Goal: Information Seeking & Learning: Understand process/instructions

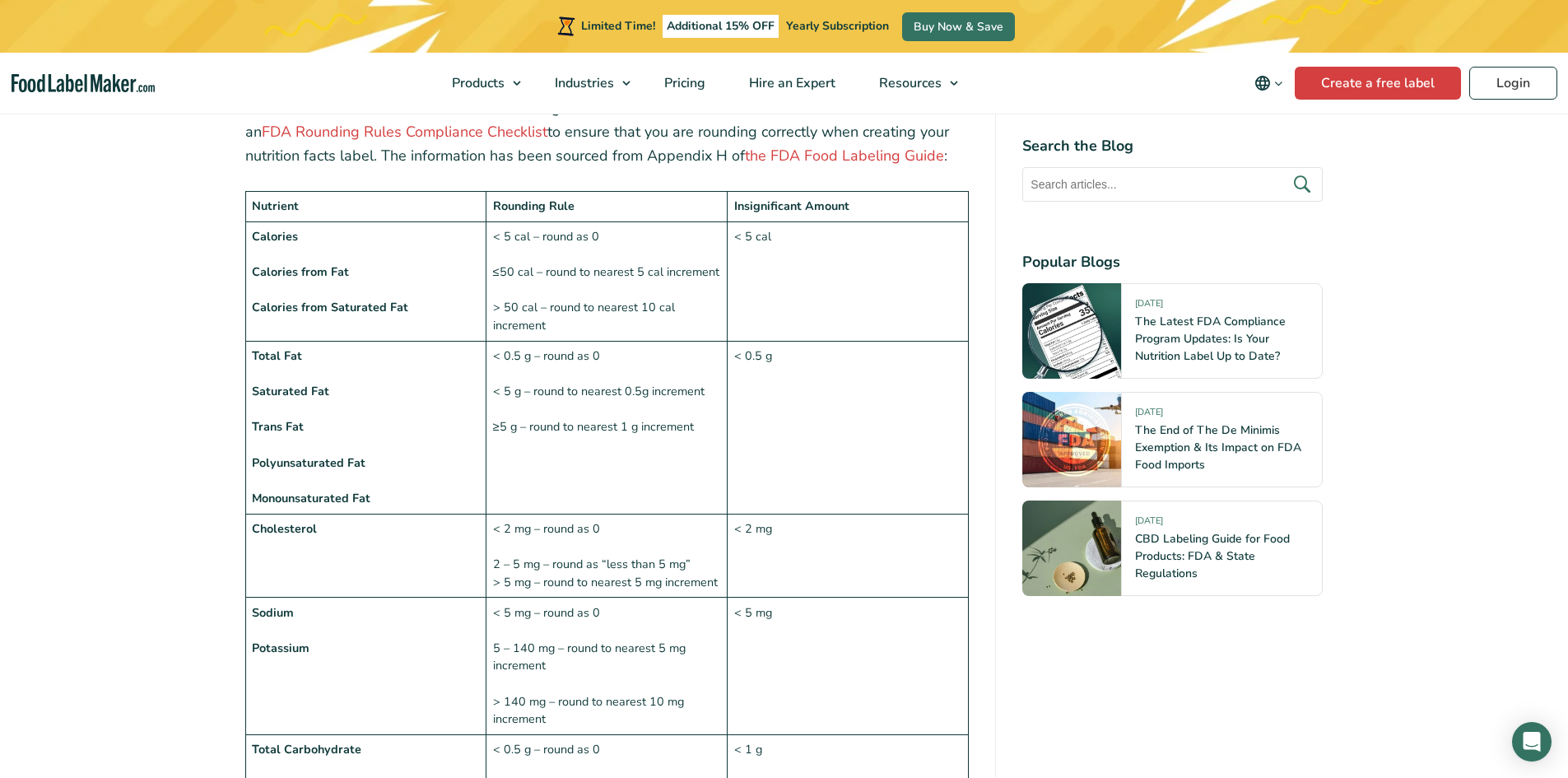
scroll to position [1235, 0]
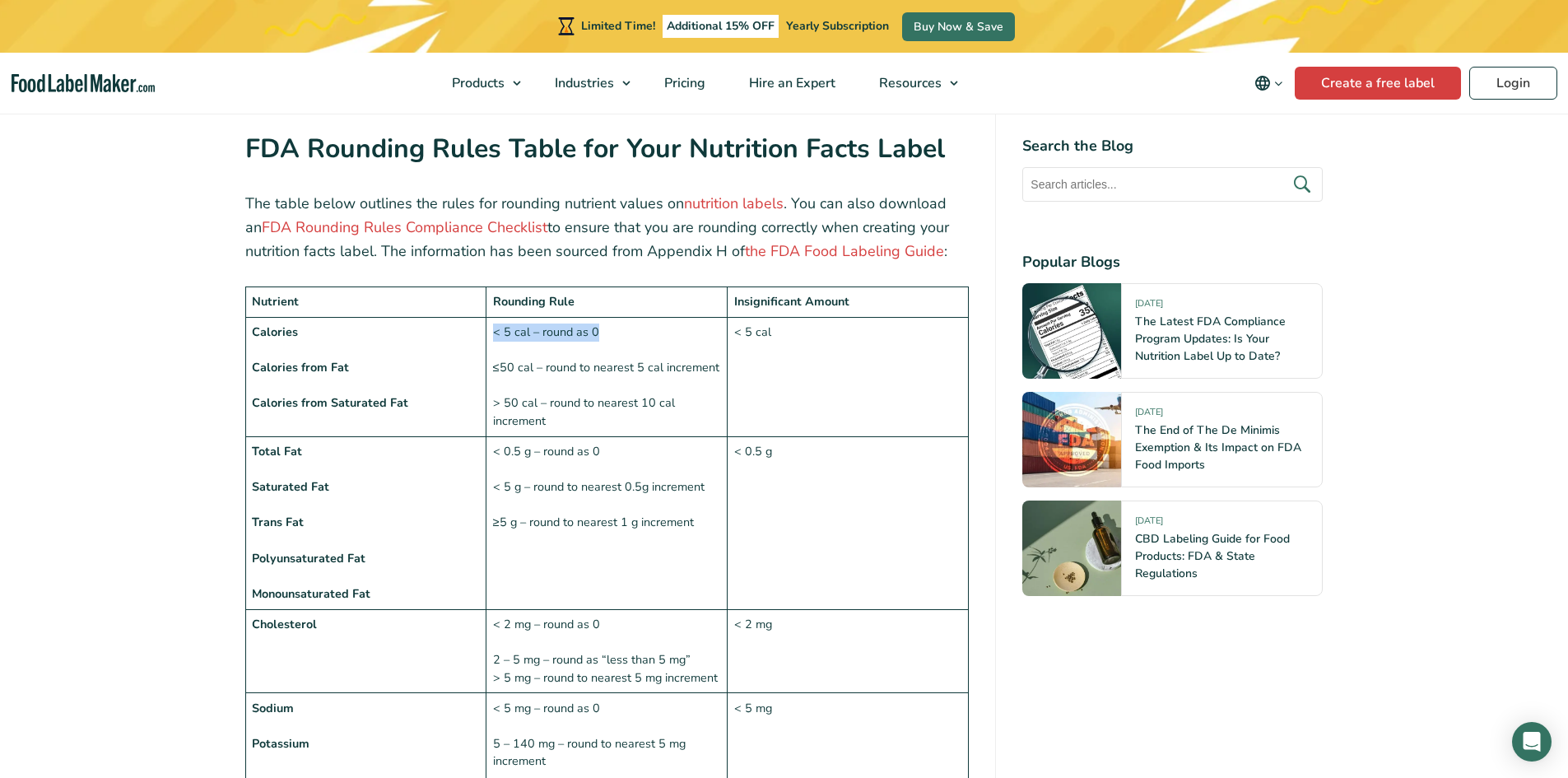
drag, startPoint x: 619, startPoint y: 302, endPoint x: 493, endPoint y: 304, distance: 126.0
click at [493, 316] on td "< 5 cal – round as 0 ≤50 cal – round to nearest 5 cal increment > 50 cal – roun…" at bounding box center [607, 376] width 241 height 119
copy td "< 5 cal – round as 0"
drag, startPoint x: 494, startPoint y: 415, endPoint x: 639, endPoint y: 426, distance: 145.4
click at [639, 436] on td "< 0.5 g – round as 0 < 5 g – round to nearest 0.5g increment ≥5 g – round to ne…" at bounding box center [607, 523] width 241 height 173
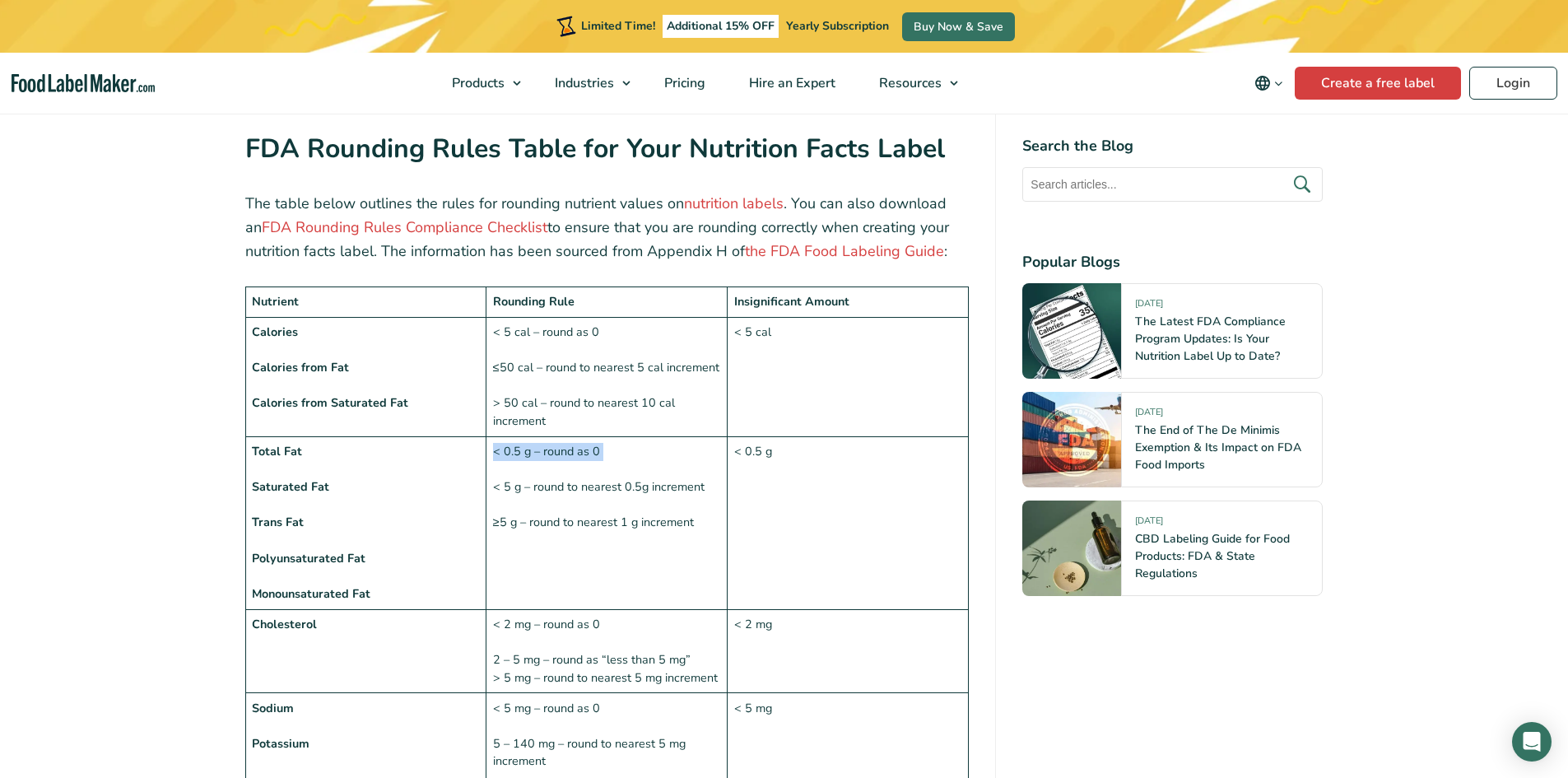
copy td "< 0.5 g – round as 0"
click at [492, 485] on td "< 0.5 g – round as 0 < 5 g – round to nearest 0.5g increment ≥5 g – round to ne…" at bounding box center [607, 523] width 241 height 173
drag, startPoint x: 492, startPoint y: 485, endPoint x: 713, endPoint y: 511, distance: 222.5
click at [713, 511] on td "< 0.5 g – round as 0 < 5 g – round to nearest 0.5g increment ≥5 g – round to ne…" at bounding box center [607, 523] width 241 height 173
copy td "≥5 g – round to nearest 1 g increment"
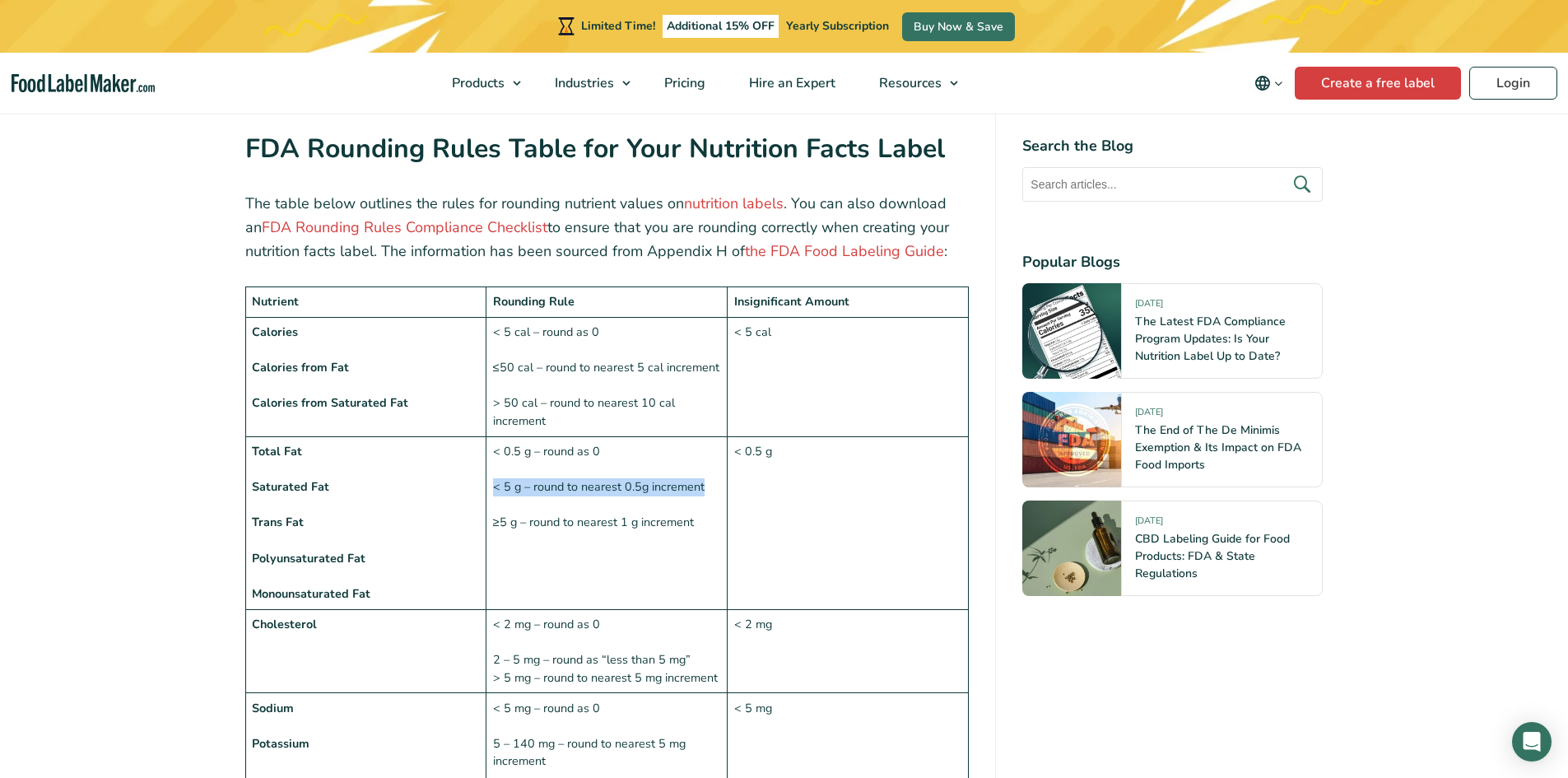
drag, startPoint x: 493, startPoint y: 449, endPoint x: 708, endPoint y: 448, distance: 215.0
click at [708, 448] on td "< 0.5 g – round as 0 < 5 g – round to nearest 0.5g increment ≥5 g – round to ne…" at bounding box center [607, 523] width 241 height 173
copy td "< 5 g – round to nearest 0.5g increment"
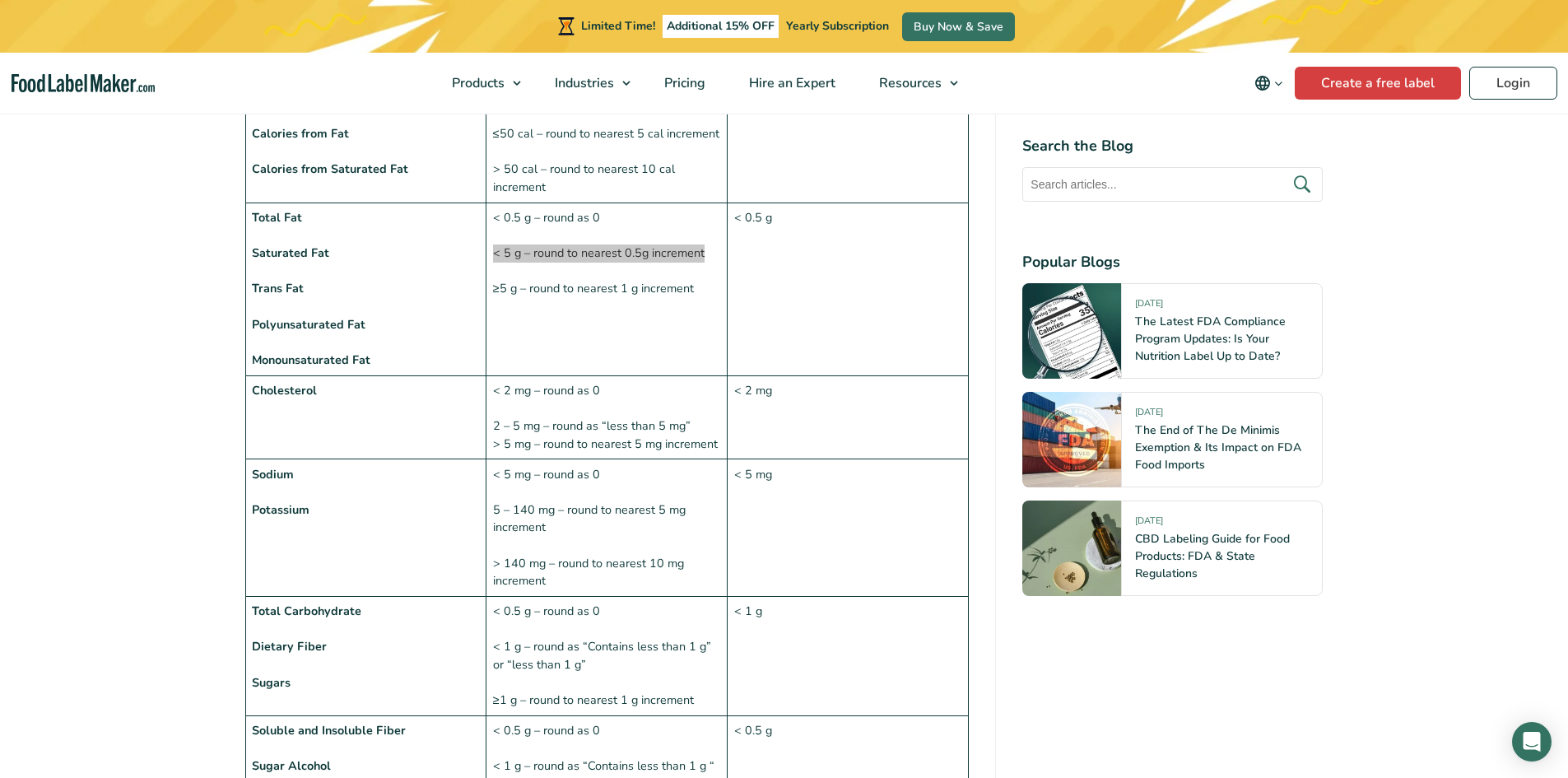
scroll to position [1564, 0]
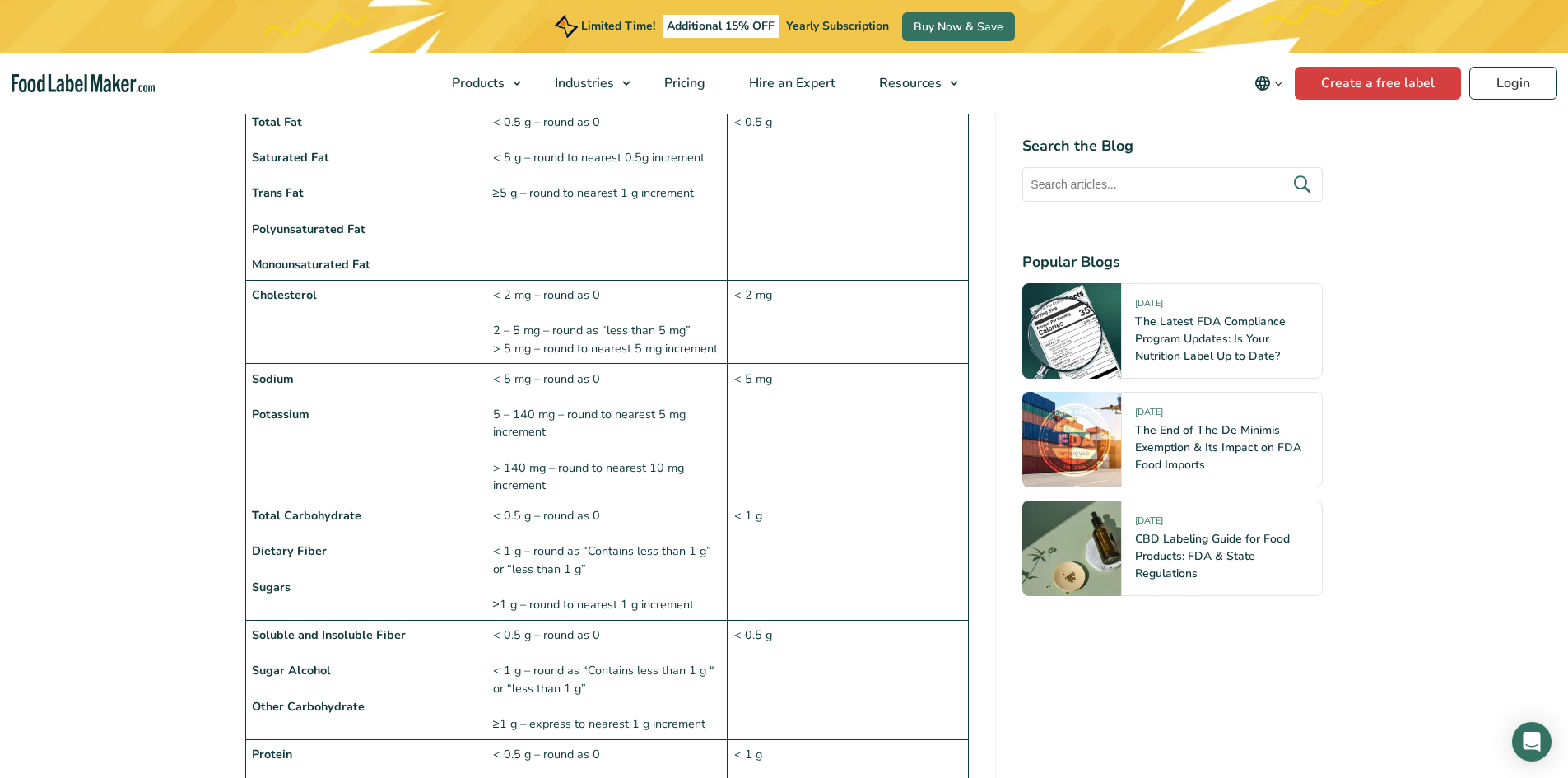
click at [496, 280] on td "< 2 mg – round as 0 2 – 5 mg – round as “less than 5 mg” > 5 mg – round to near…" at bounding box center [607, 322] width 241 height 84
drag, startPoint x: 494, startPoint y: 262, endPoint x: 717, endPoint y: 317, distance: 229.7
click at [717, 317] on td "< 2 mg – round as 0 2 – 5 mg – round as “less than 5 mg” > 5 mg – round to near…" at bounding box center [607, 322] width 241 height 84
copy td "< 2 mg – round as 0 2 – 5 mg – round as “less than 5 mg” > 5 mg – round to near…"
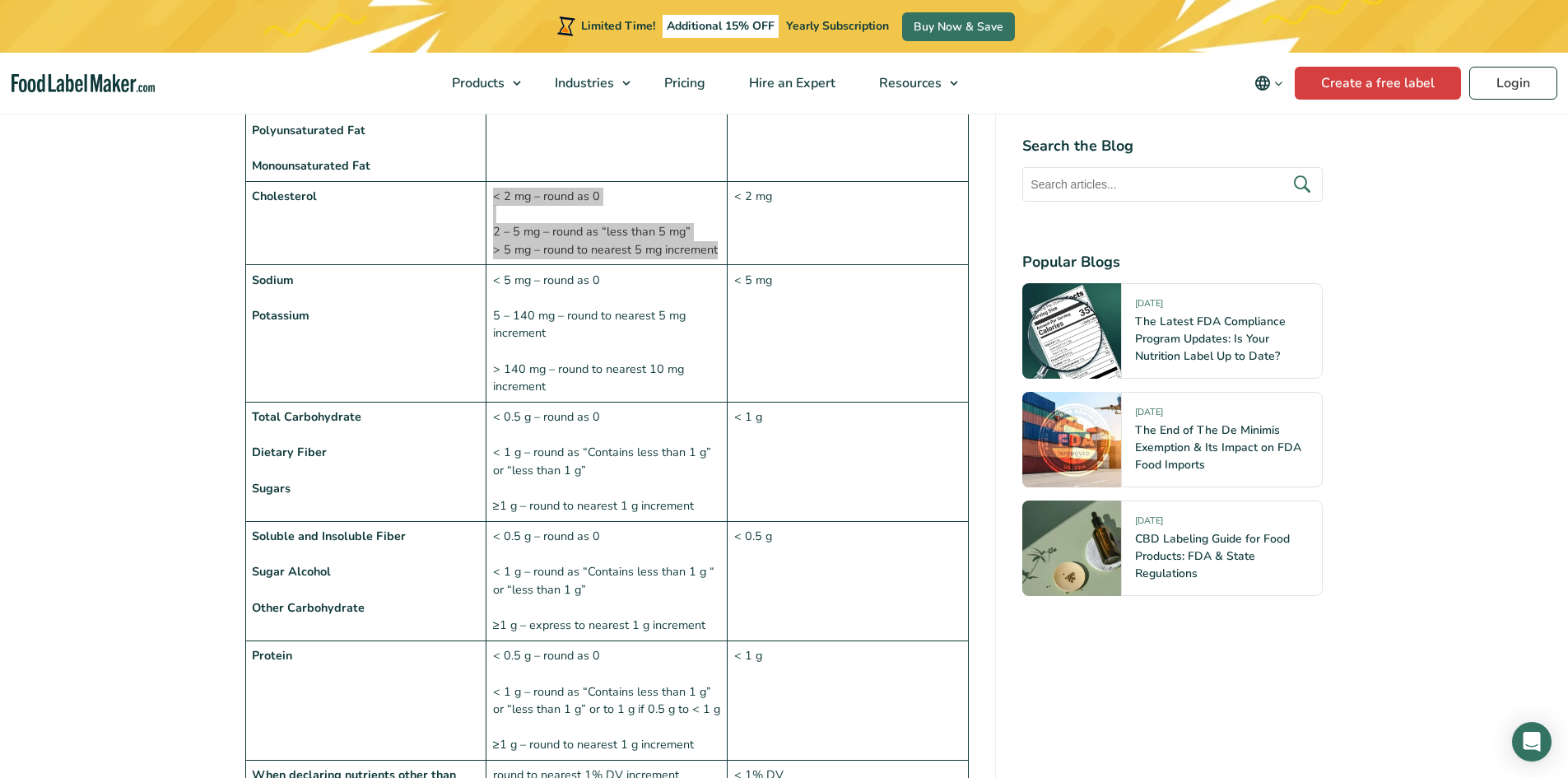
scroll to position [1646, 0]
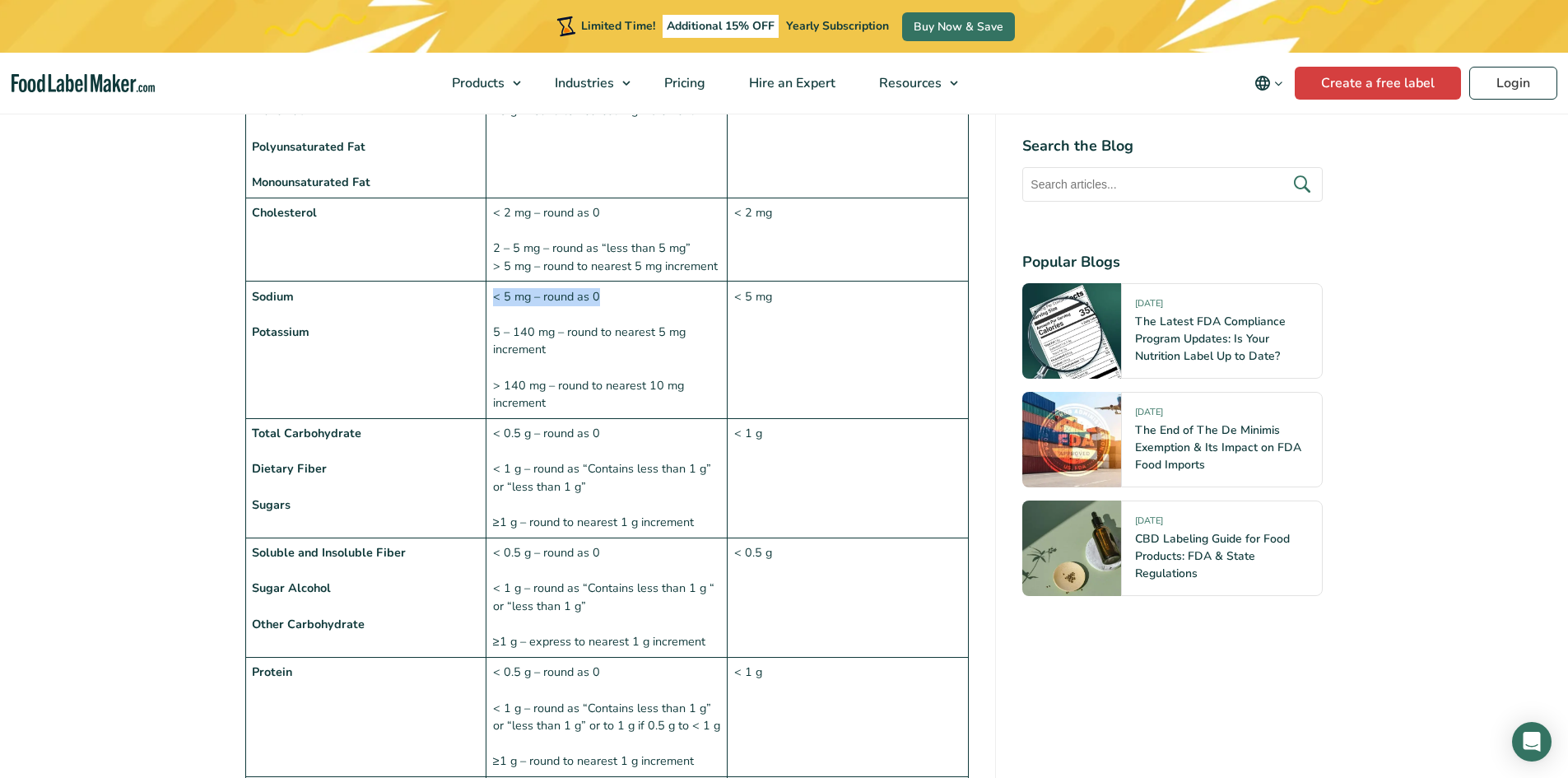
drag, startPoint x: 620, startPoint y: 263, endPoint x: 494, endPoint y: 264, distance: 126.0
click at [494, 282] on td "< 5 mg – round as 0 5 – 140 mg – round to nearest 5 mg increment > 140 mg – rou…" at bounding box center [607, 350] width 241 height 138
copy td "< 5 mg – round as 0"
click at [468, 461] on td "Total Carbohydrate Dietary Fiber Sugars" at bounding box center [366, 478] width 241 height 119
drag, startPoint x: 492, startPoint y: 435, endPoint x: 597, endPoint y: 453, distance: 106.5
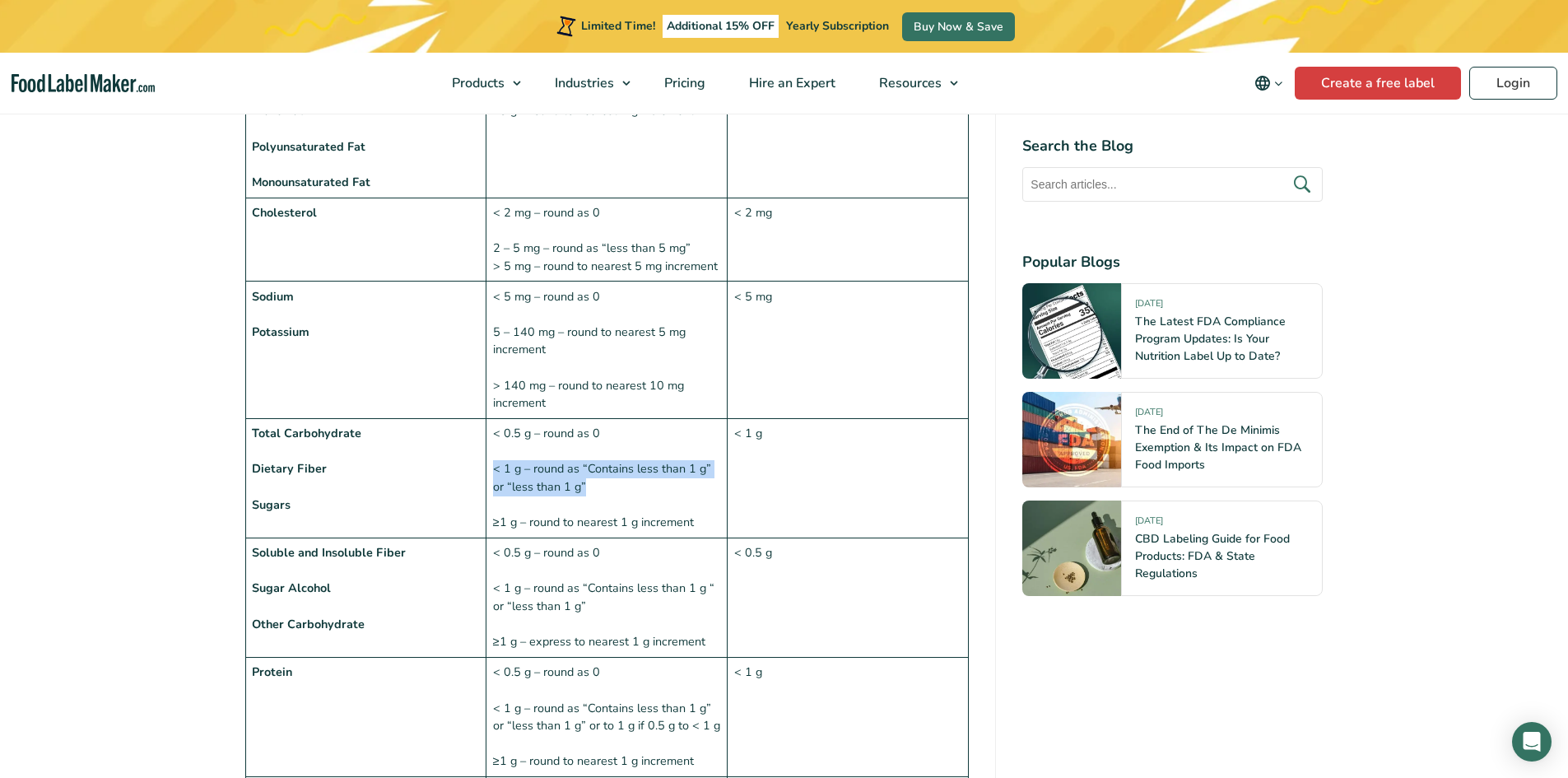
click at [597, 453] on td "< 0.5 g – round as 0 < 1 g – round as “Contains less than 1 g” or “less than 1 …" at bounding box center [607, 478] width 241 height 119
copy td "< 1 g – round as “Contains less than 1 g” or “less than 1 g”"
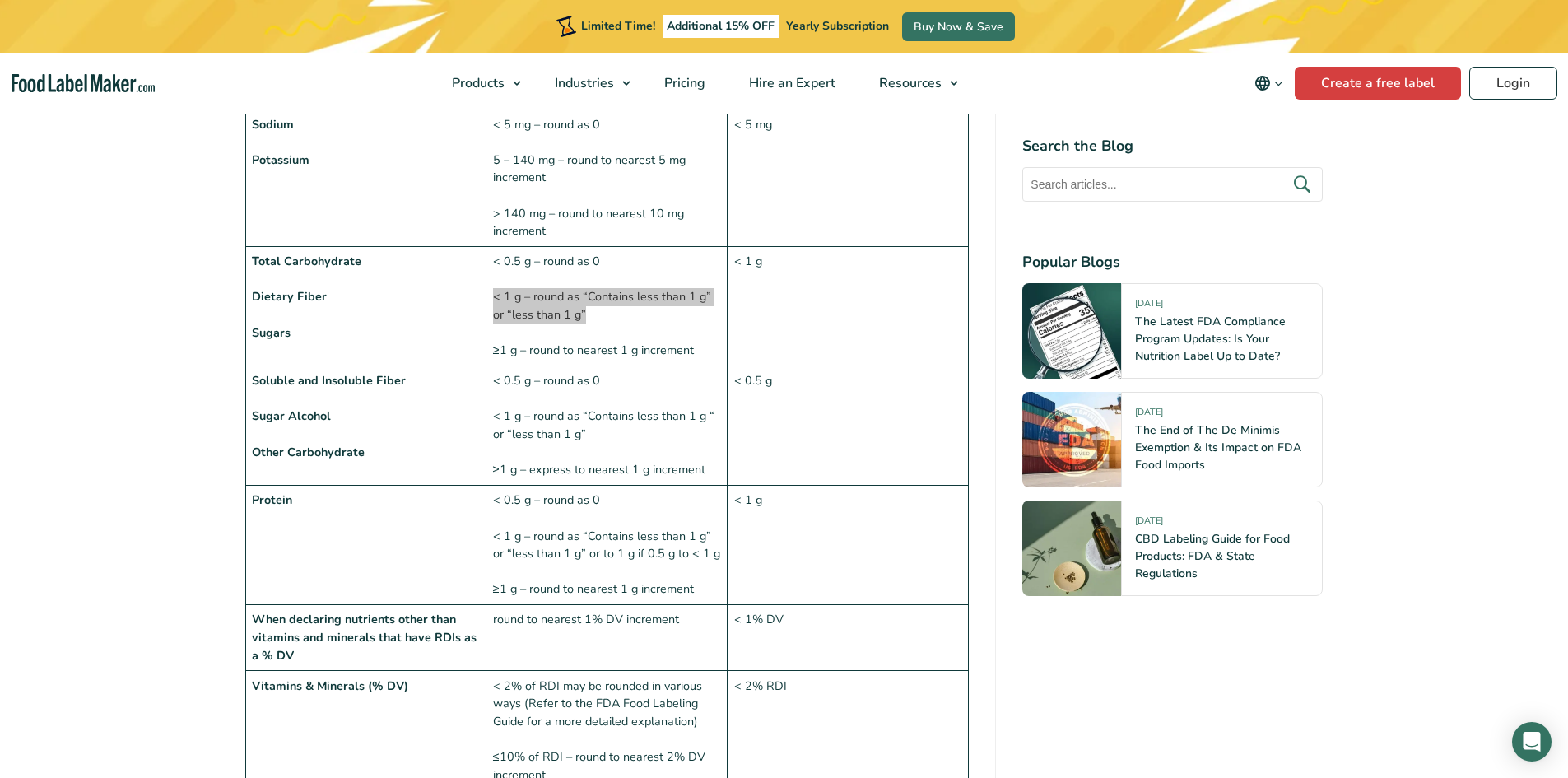
scroll to position [1810, 0]
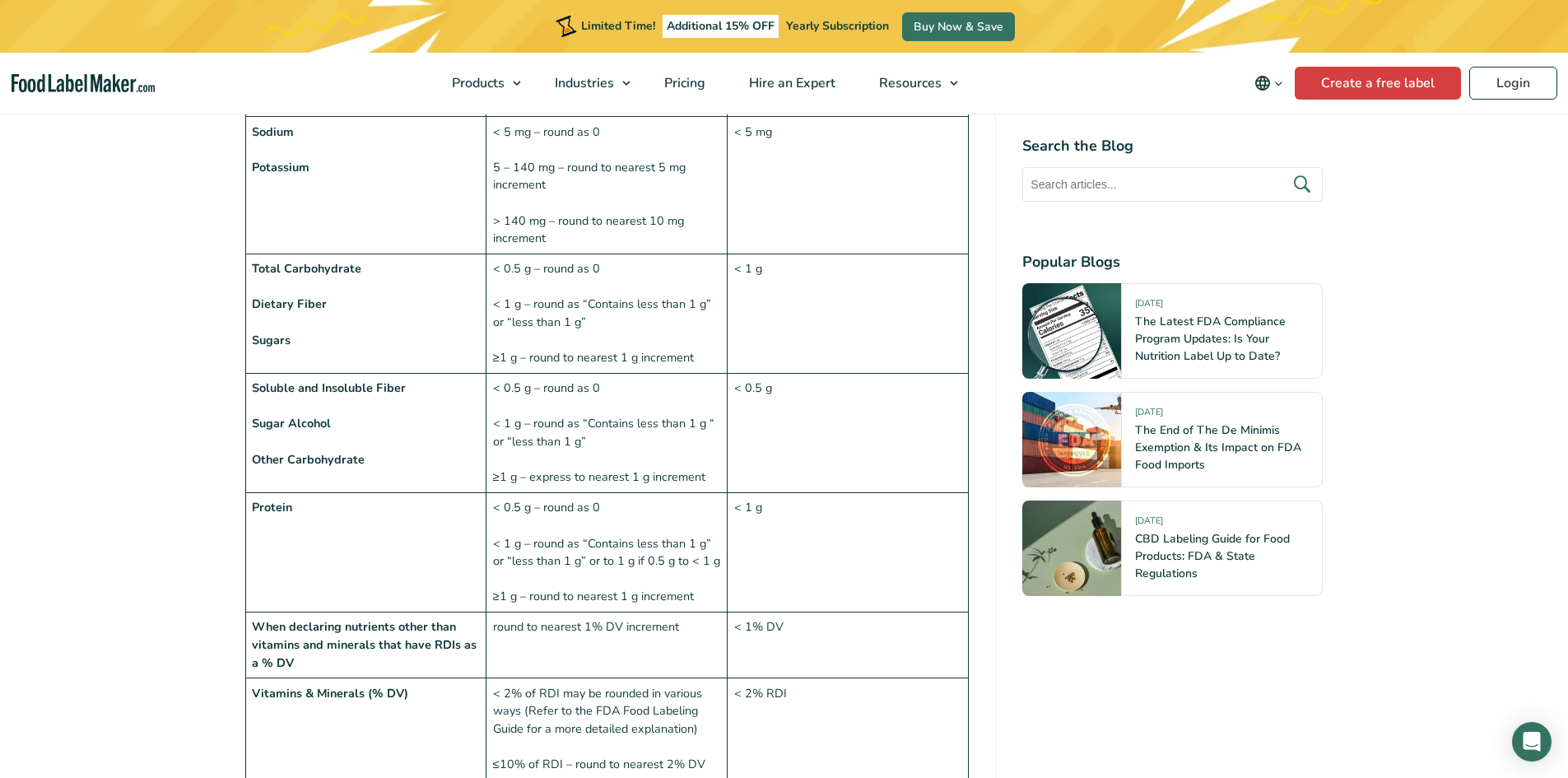
click at [626, 550] on td "< 0.5 g – round as 0 < 1 g – round as “Contains less than 1 g” or “less than 1 …" at bounding box center [607, 553] width 241 height 119
drag, startPoint x: 489, startPoint y: 318, endPoint x: 693, endPoint y: 318, distance: 204.0
click at [693, 318] on td "< 0.5 g – round as 0 < 1 g – round as “Contains less than 1 g” or “less than 1 …" at bounding box center [607, 314] width 241 height 119
copy td "≥1 g – round to nearest 1 g increment"
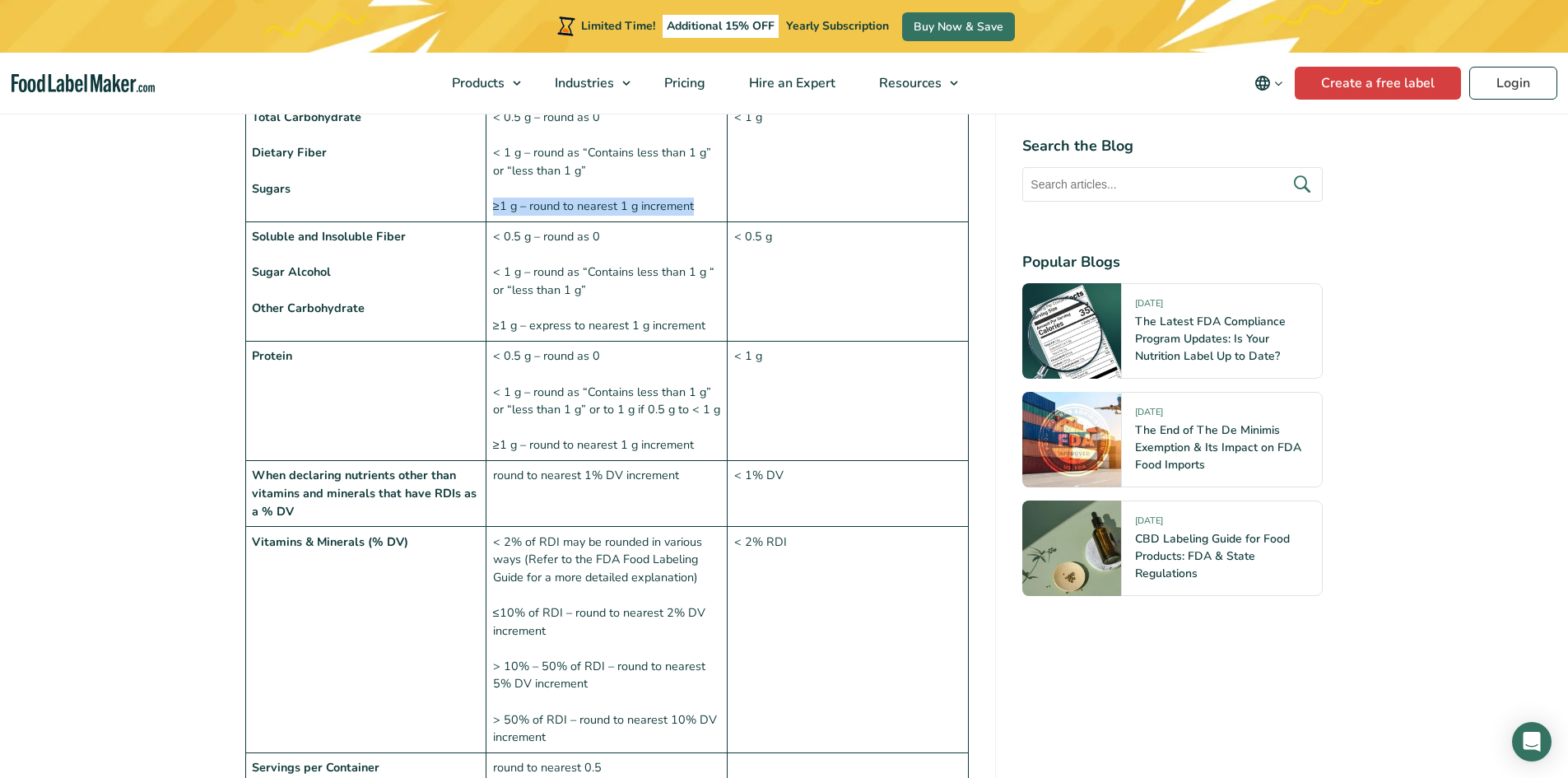
scroll to position [1976, 0]
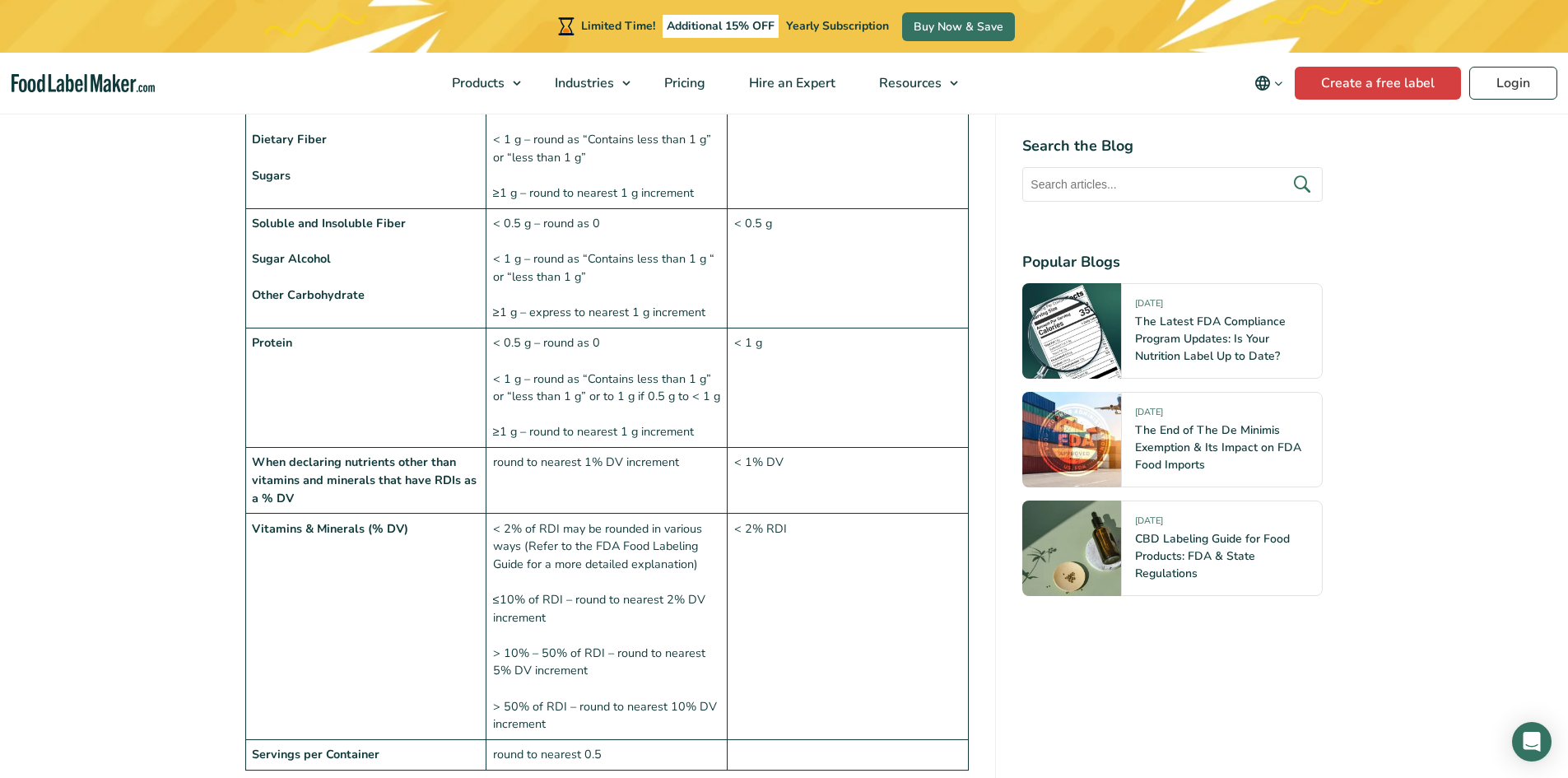
click at [540, 328] on td "< 0.5 g – round as 0 < 1 g – round as “Contains less than 1 g” or “less than 1 …" at bounding box center [607, 388] width 241 height 119
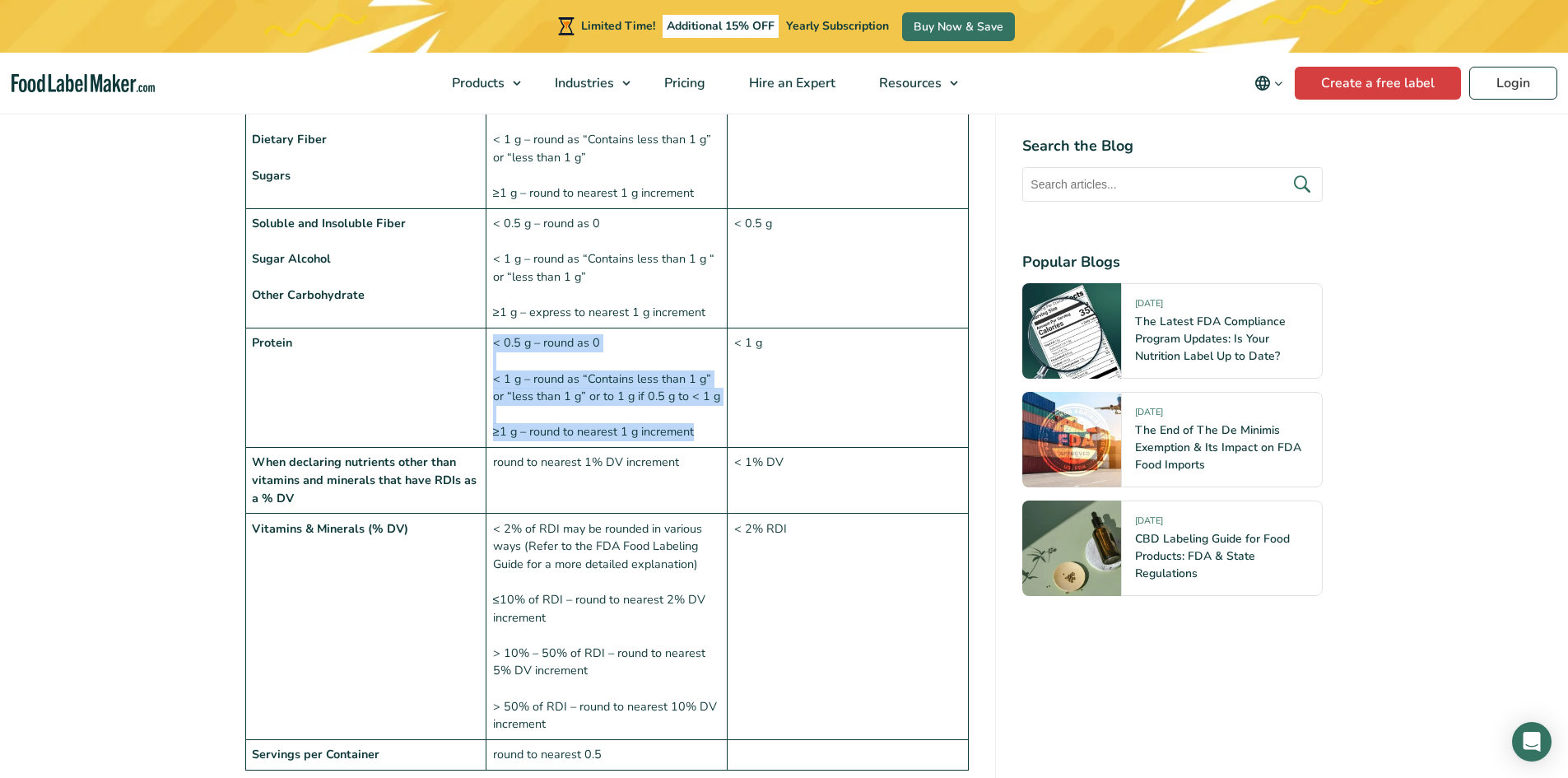
drag, startPoint x: 493, startPoint y: 306, endPoint x: 701, endPoint y: 402, distance: 229.1
click at [701, 402] on td "< 0.5 g – round as 0 < 1 g – round as “Contains less than 1 g” or “less than 1 …" at bounding box center [607, 388] width 241 height 119
copy td "< 0.5 g – round as 0 < 1 g – round as “Contains less than 1 g” or “less than 1 …"
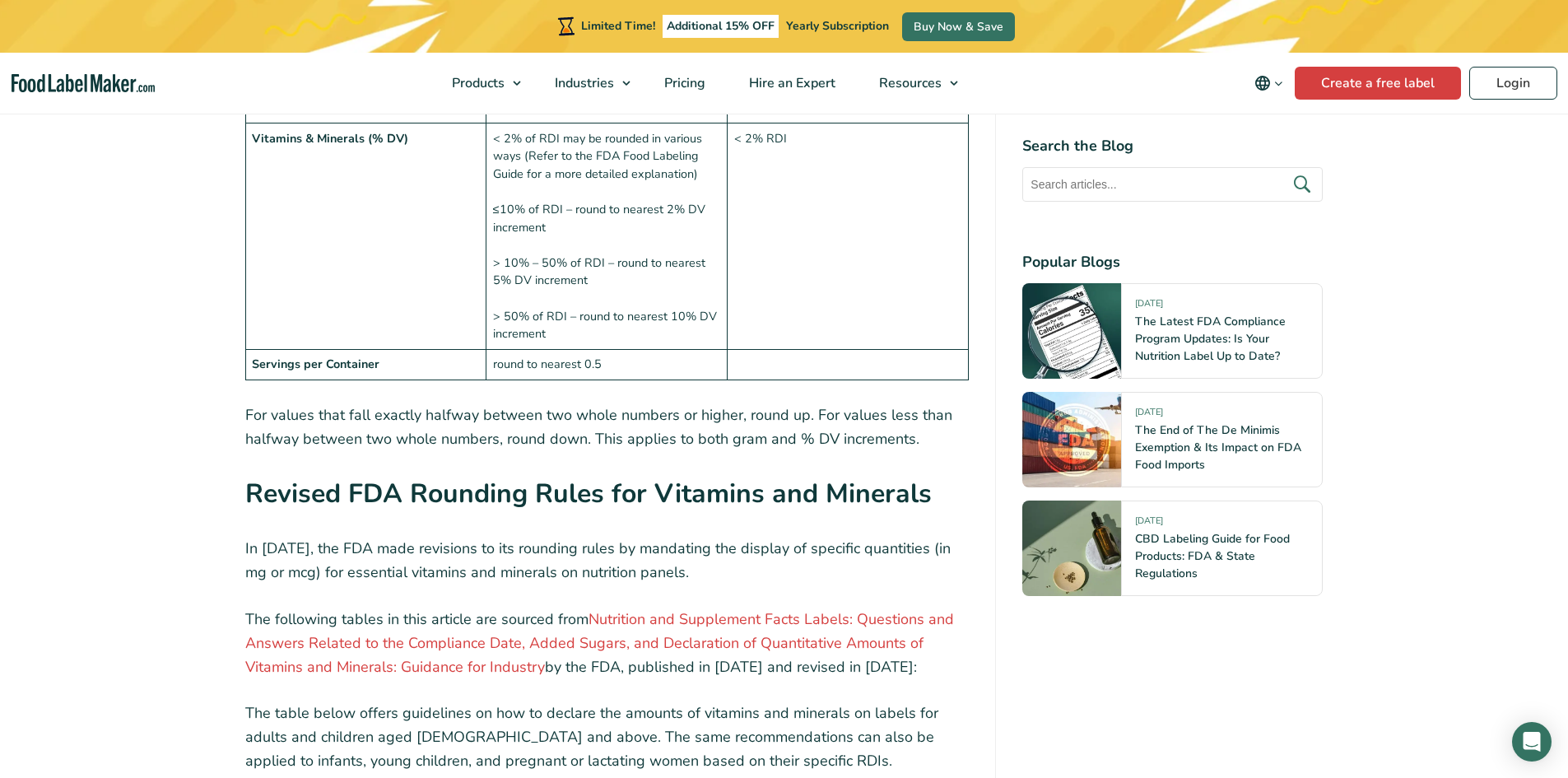
scroll to position [2223, 0]
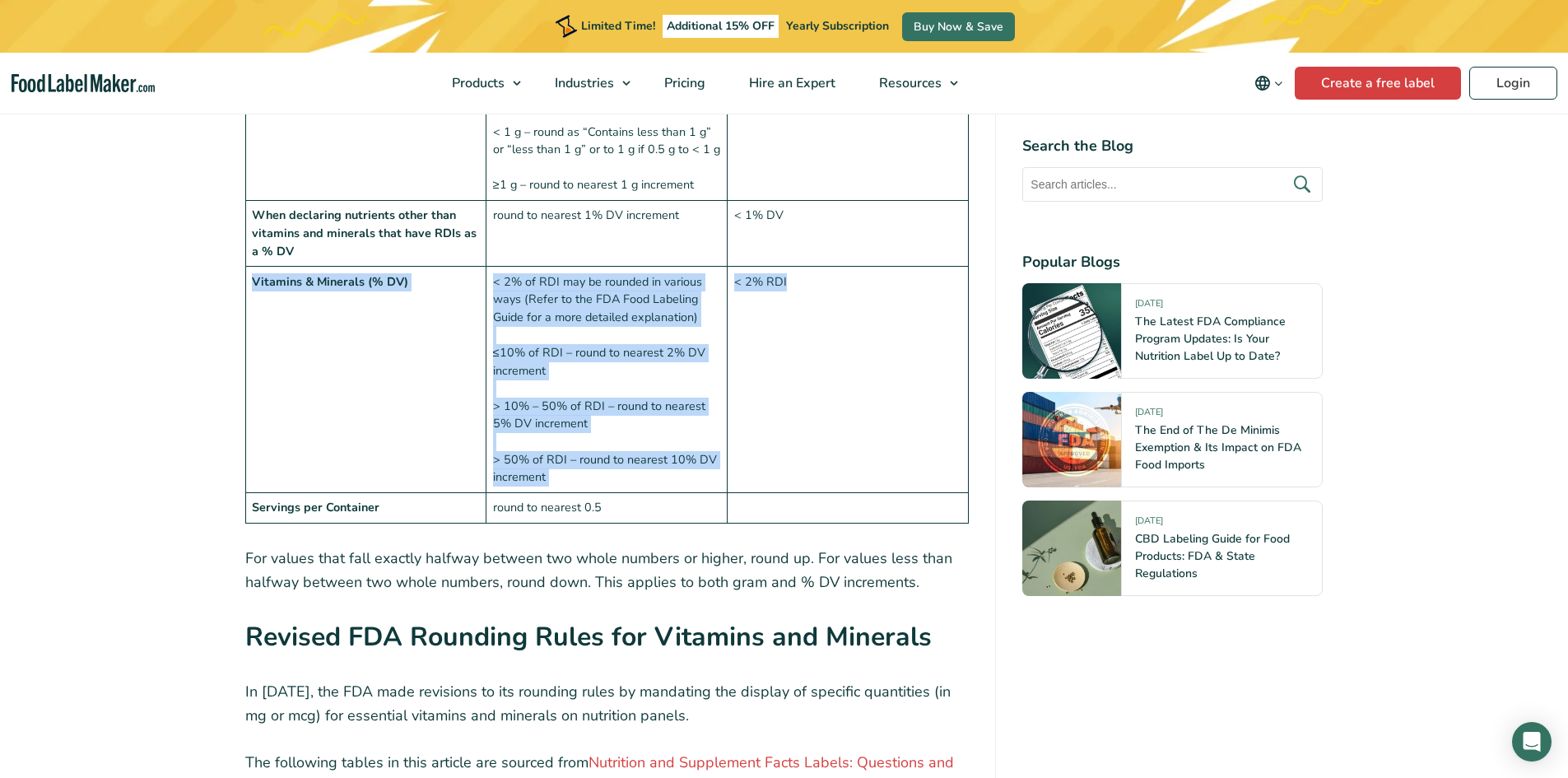
drag, startPoint x: 254, startPoint y: 243, endPoint x: 827, endPoint y: 418, distance: 599.1
click at [827, 418] on tr "Vitamins & Minerals (% DV) < 2% of RDI may be rounded in various ways (Refer to…" at bounding box center [607, 379] width 723 height 226
copy tr "Vitamins & Minerals (% DV) < 2% of RDI may be rounded in various ways (Refer to…"
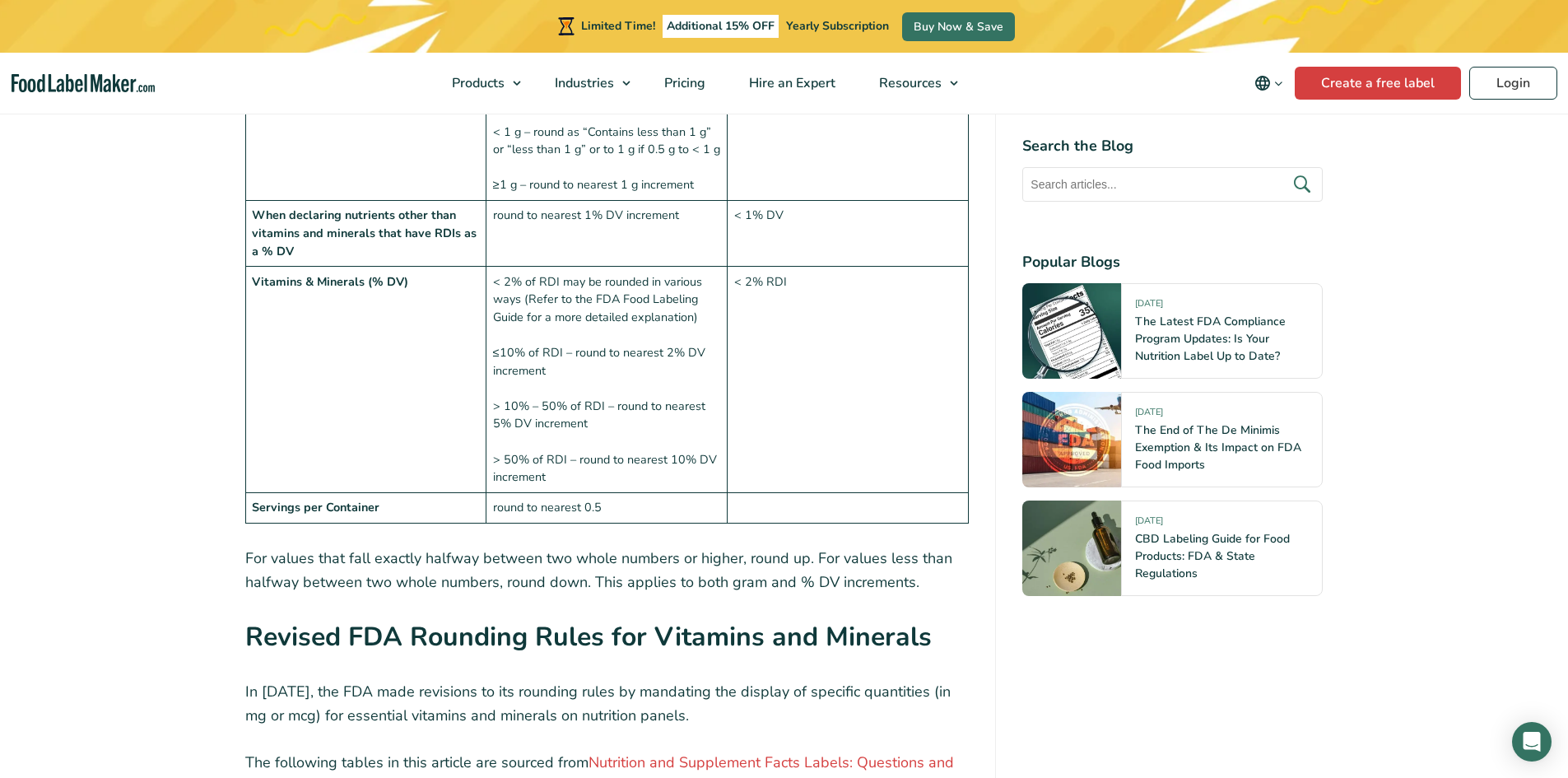
click at [946, 493] on td at bounding box center [848, 508] width 241 height 30
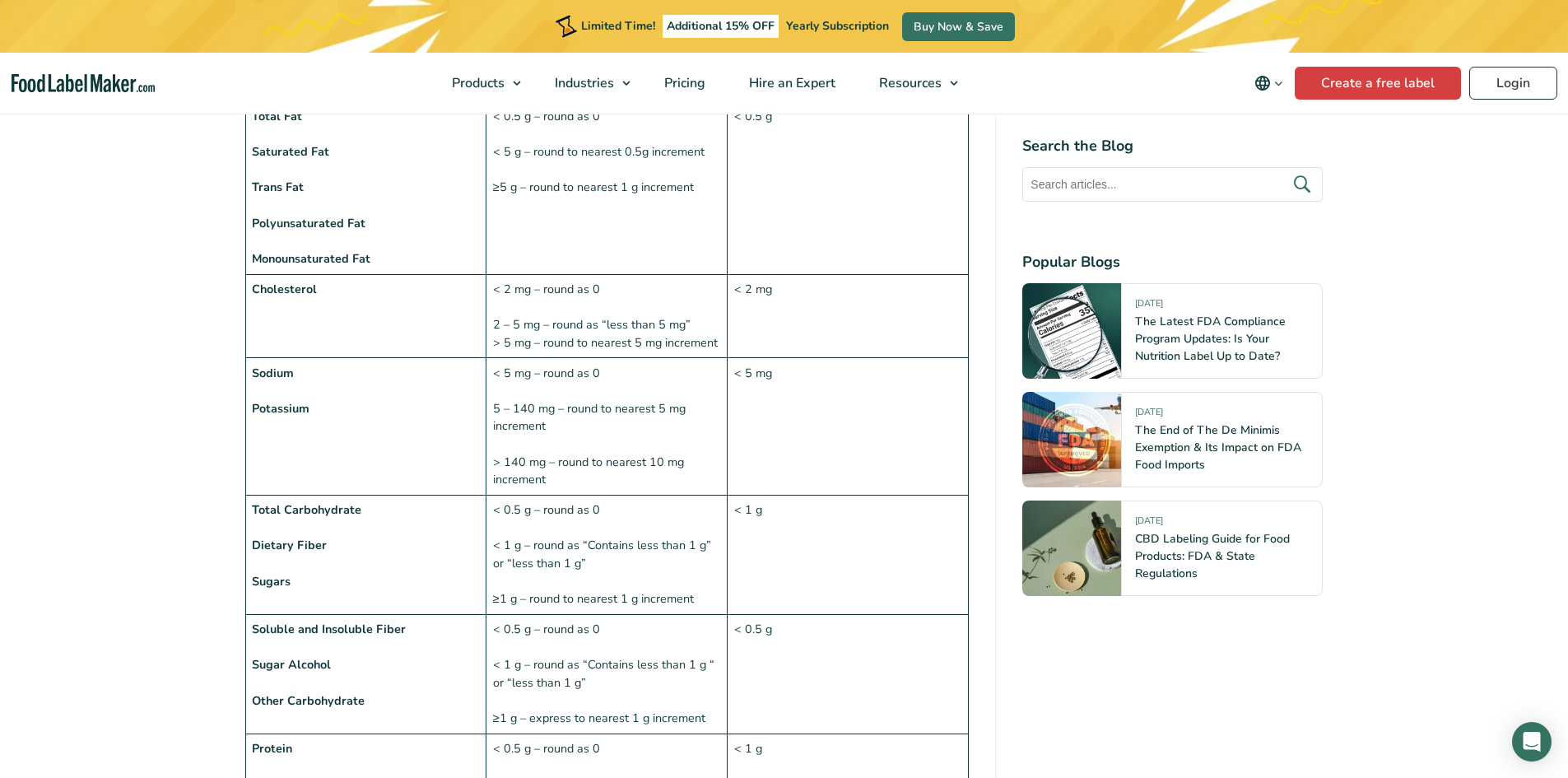
scroll to position [1317, 0]
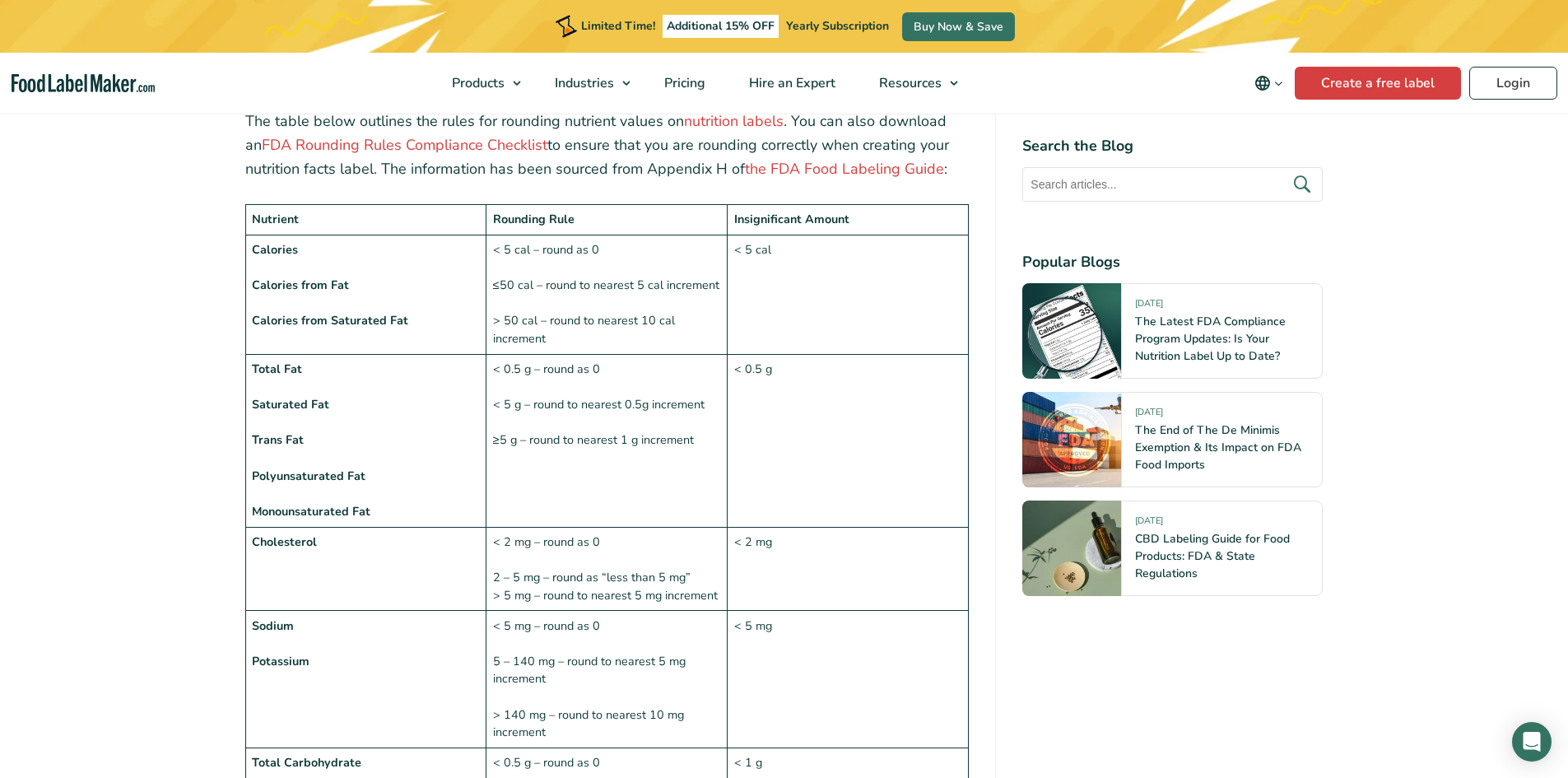
drag, startPoint x: 556, startPoint y: 222, endPoint x: 535, endPoint y: 241, distance: 28.3
click at [555, 234] on td "< 5 cal – round as 0 ≤50 cal – round to nearest 5 cal increment > 50 cal – roun…" at bounding box center [607, 294] width 241 height 119
drag, startPoint x: 491, startPoint y: 249, endPoint x: 576, endPoint y: 313, distance: 106.4
click at [576, 313] on td "< 5 cal – round as 0 ≤50 cal – round to nearest 5 cal increment > 50 cal – roun…" at bounding box center [607, 294] width 241 height 119
copy td "≤50 cal – round to nearest 5 cal increment > 50 cal – round to nearest 10 cal i…"
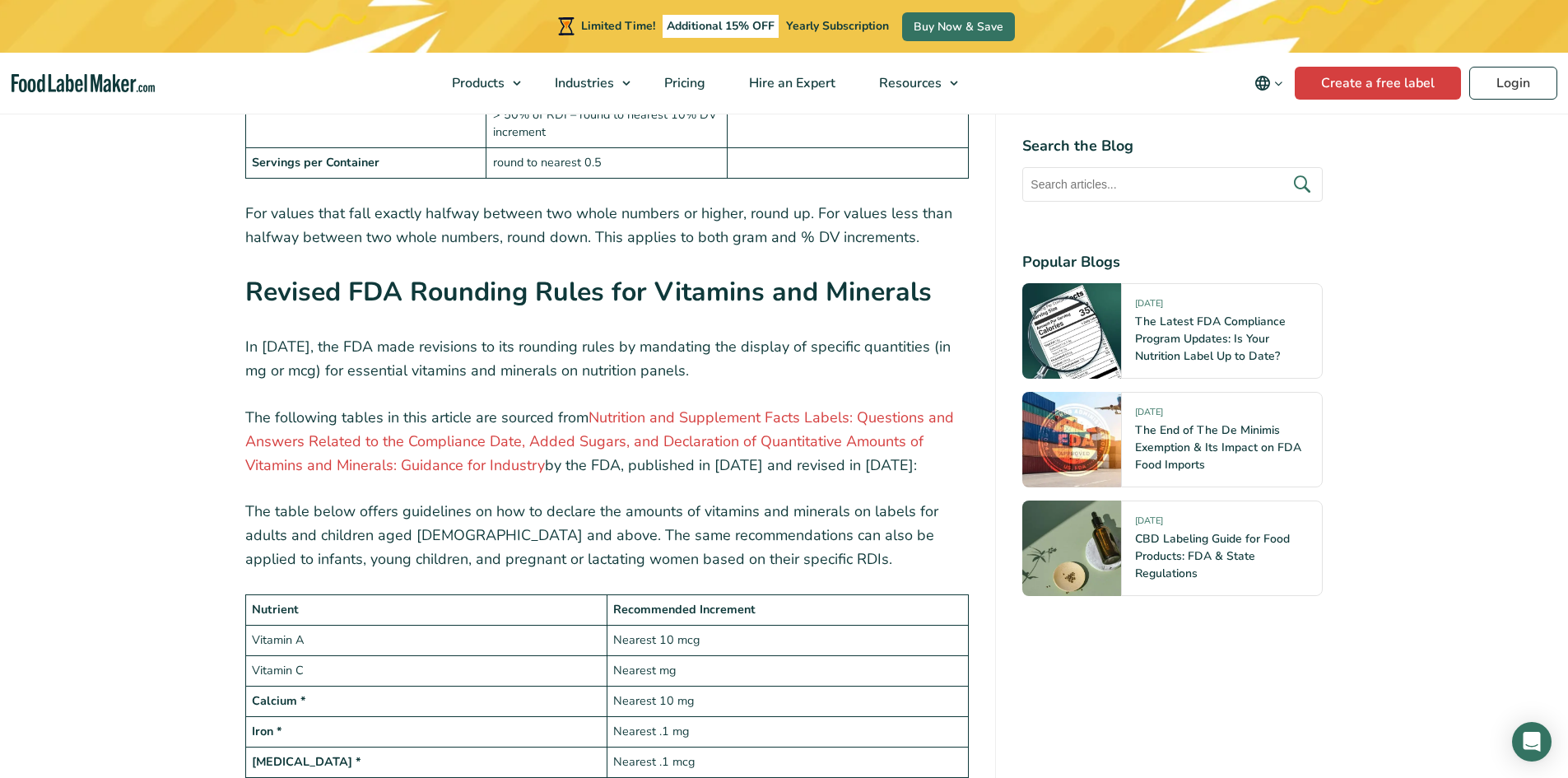
scroll to position [2716, 0]
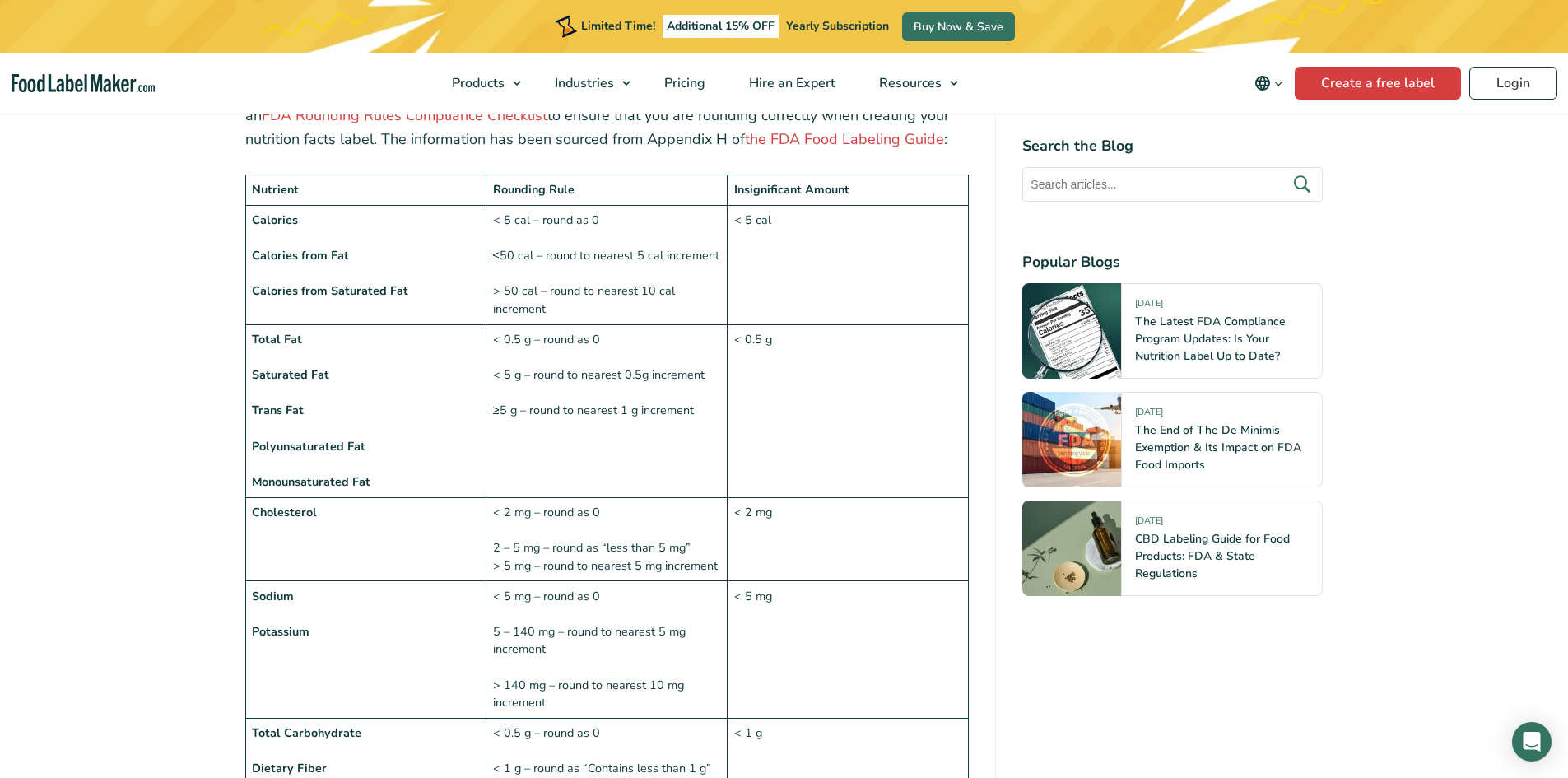
scroll to position [1317, 0]
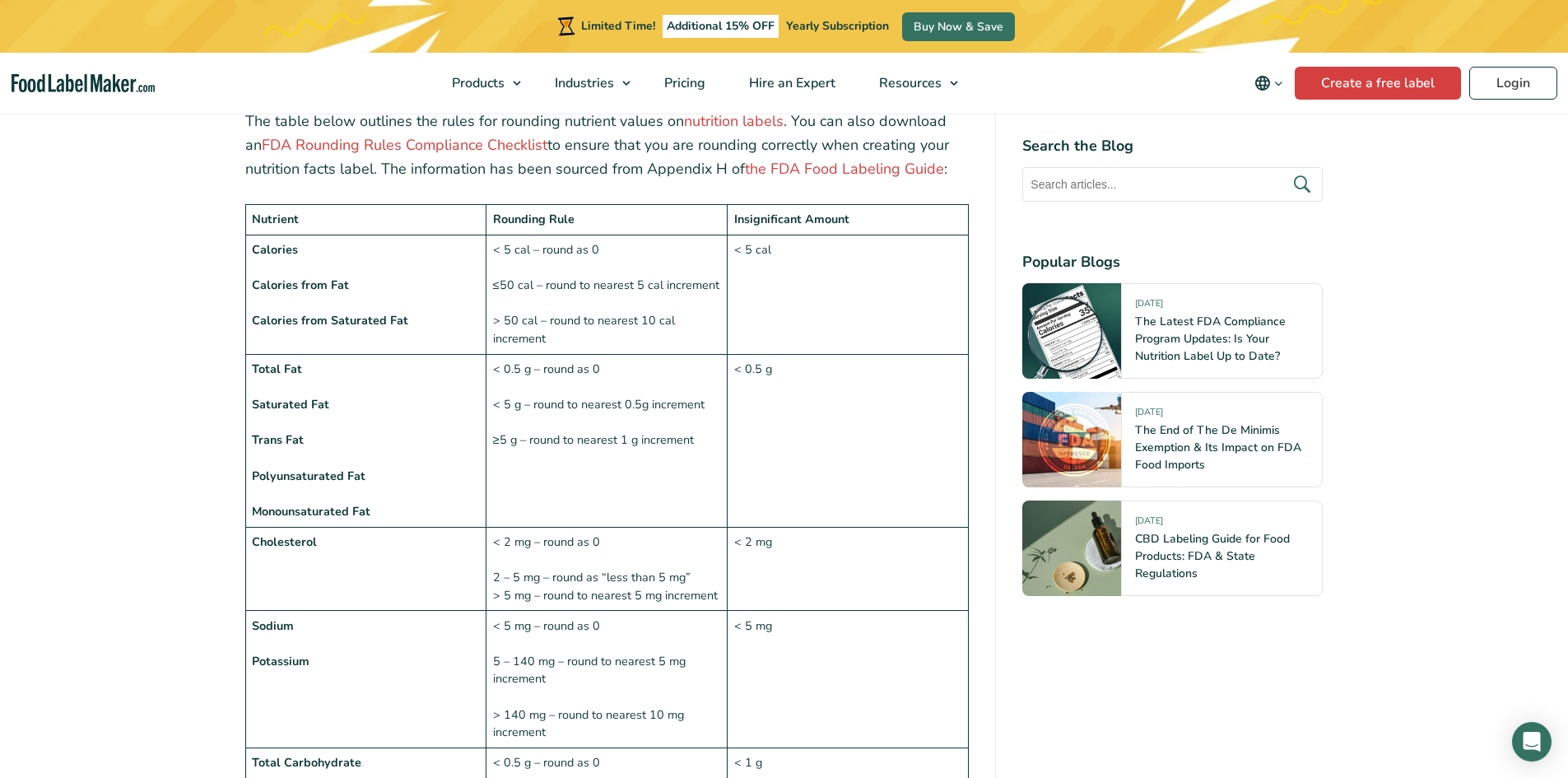
click at [493, 354] on td "< 0.5 g – round as 0 < 5 g – round to nearest 0.5g increment ≥5 g – round to ne…" at bounding box center [607, 441] width 241 height 173
drag, startPoint x: 475, startPoint y: 399, endPoint x: 476, endPoint y: 382, distance: 17.0
click at [476, 398] on td "Total Fat Saturated Fat Trans Fat Polyunsaturated Fat Monounsaturated Fat" at bounding box center [366, 441] width 241 height 173
drag, startPoint x: 493, startPoint y: 335, endPoint x: 704, endPoint y: 414, distance: 225.3
click at [704, 414] on td "< 0.5 g – round as 0 < 5 g – round to nearest 0.5g increment ≥5 g – round to ne…" at bounding box center [607, 441] width 241 height 173
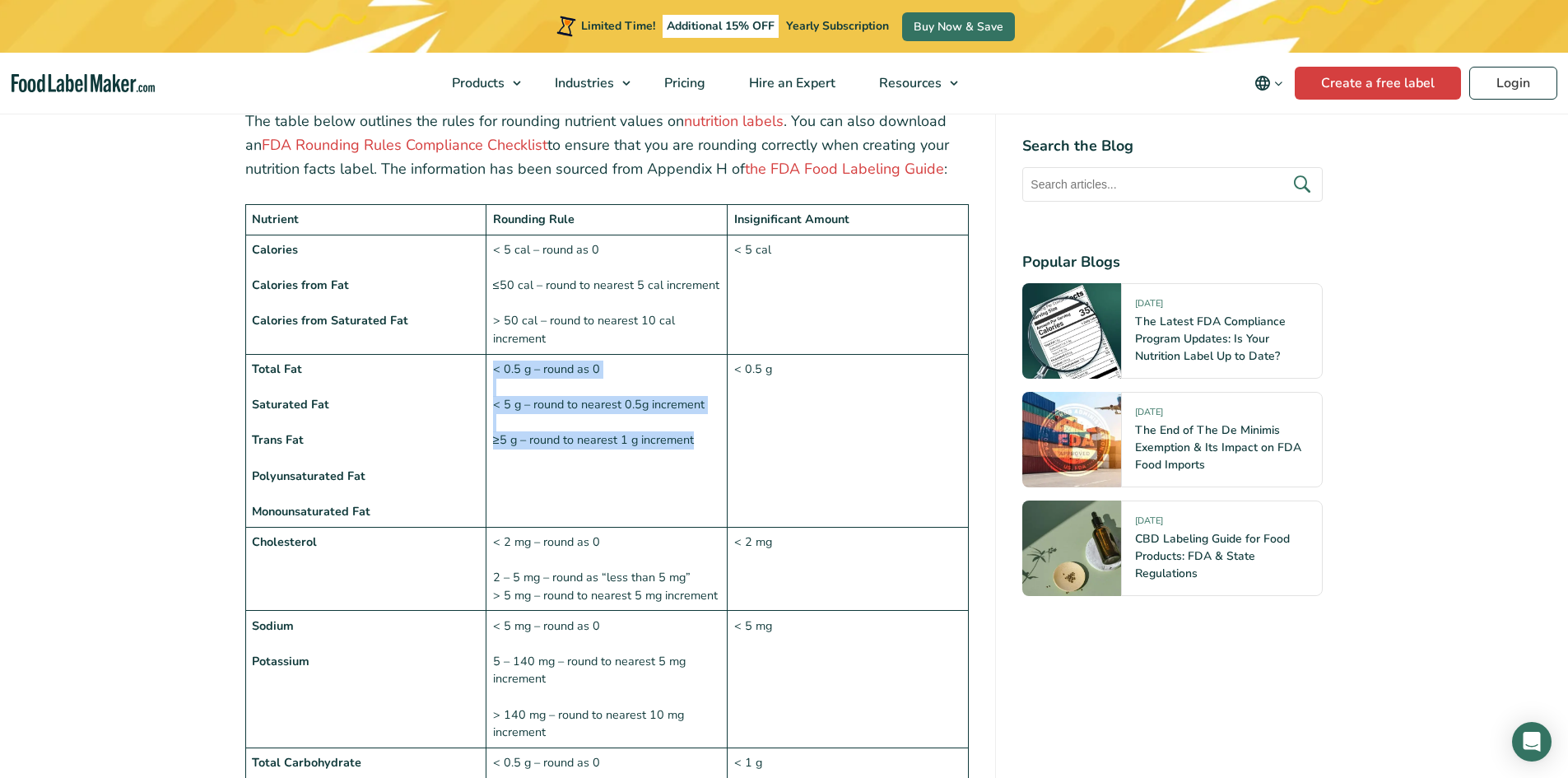
copy td "< 0.5 g – round as 0 < 5 g – round to nearest 0.5g increment ≥5 g – round to ne…"
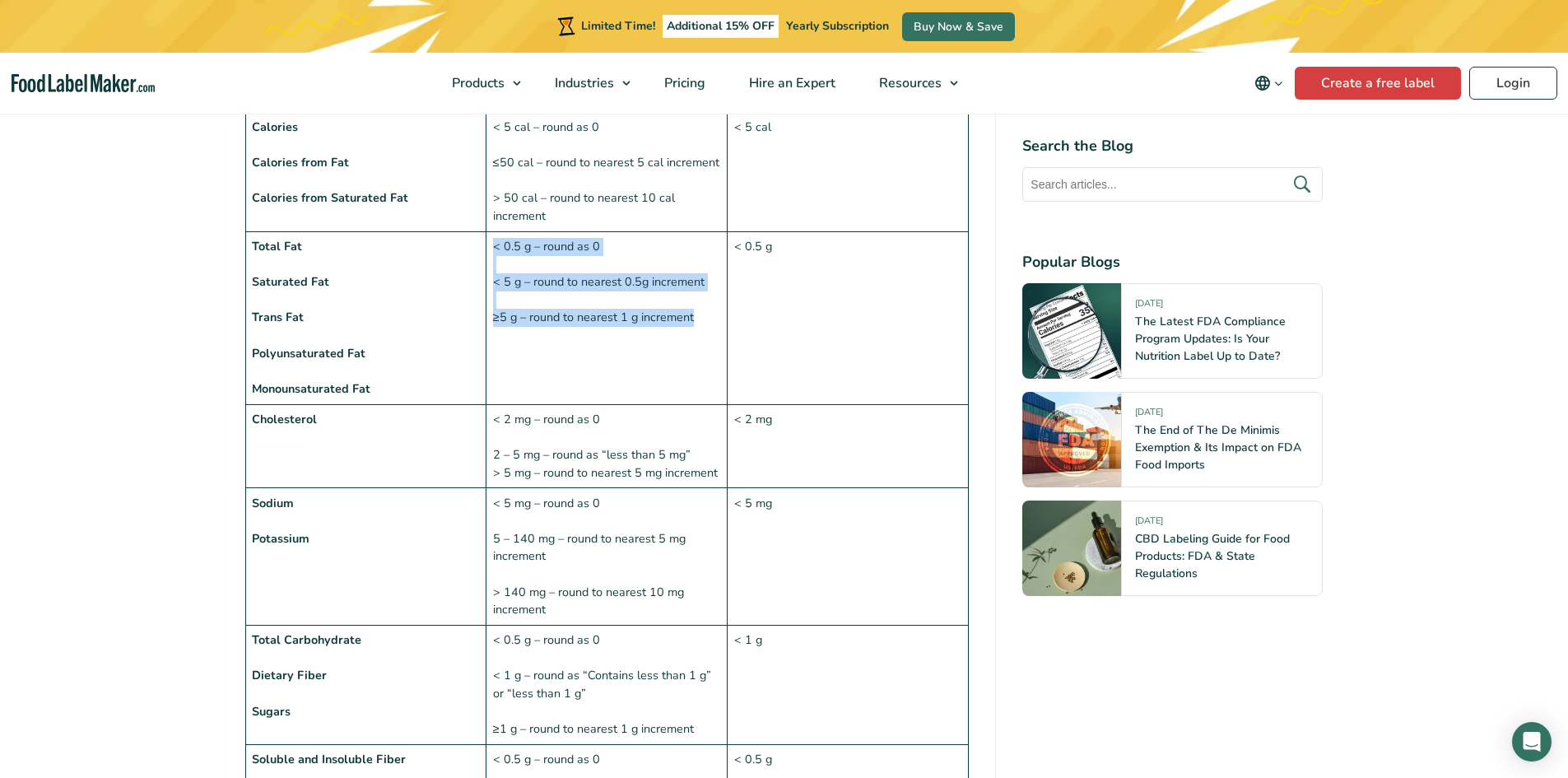
scroll to position [1564, 0]
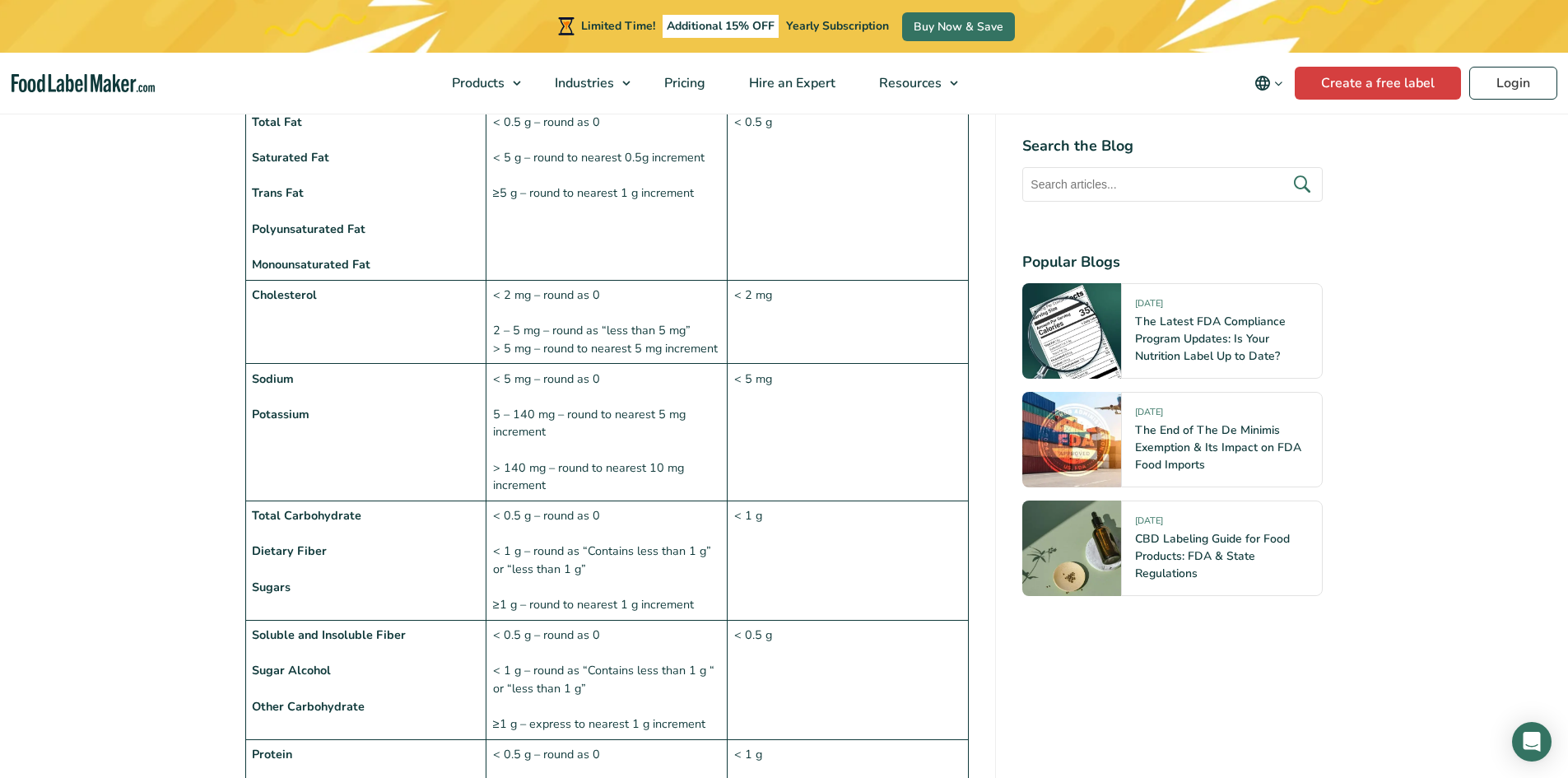
click at [502, 364] on td "< 5 mg – round as 0 5 – 140 mg – round to nearest 5 mg increment > 140 mg – rou…" at bounding box center [607, 432] width 241 height 138
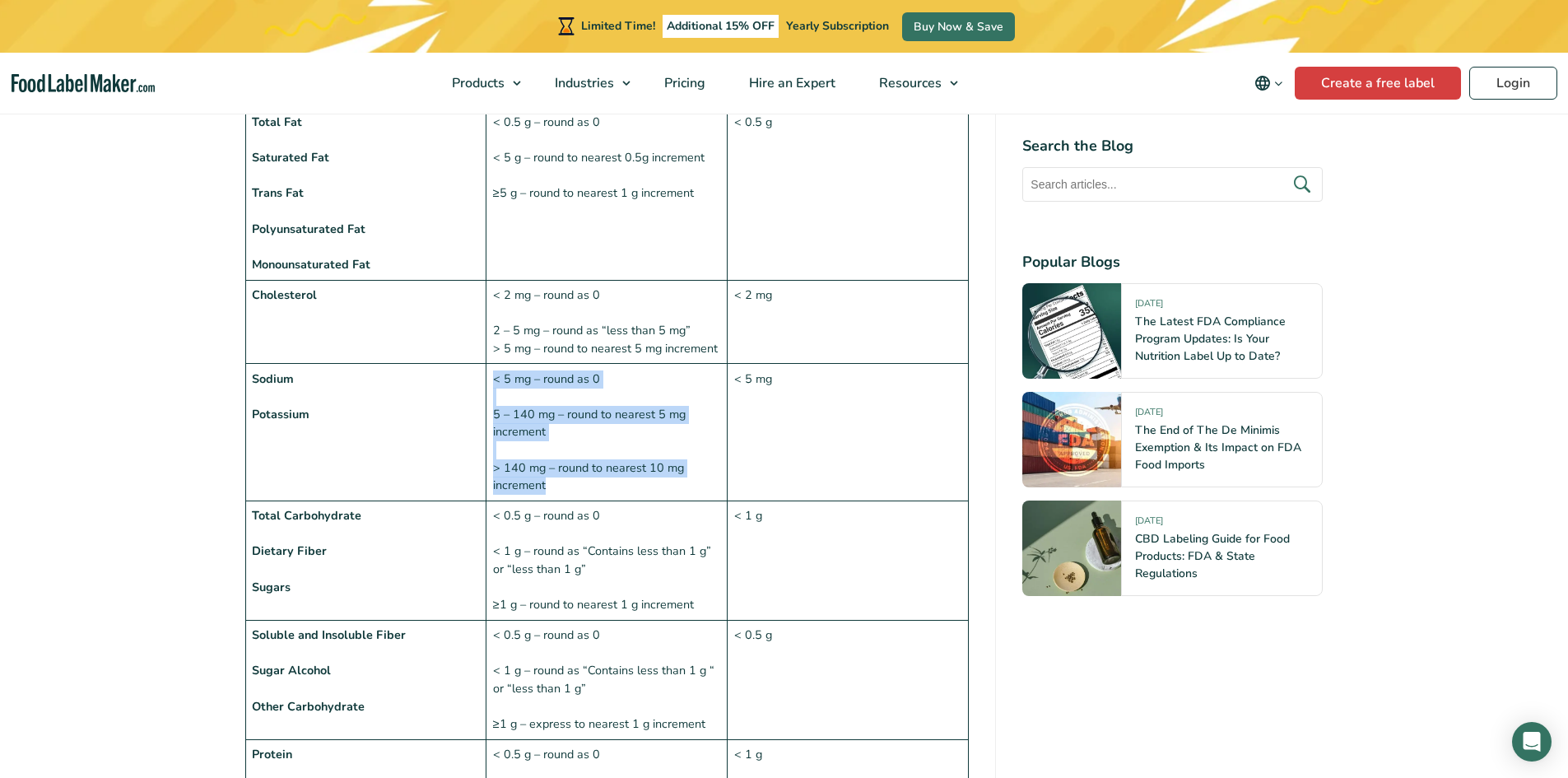
drag, startPoint x: 493, startPoint y: 342, endPoint x: 631, endPoint y: 451, distance: 175.9
click at [631, 451] on td "< 5 mg – round as 0 5 – 140 mg – round to nearest 5 mg increment > 140 mg – rou…" at bounding box center [607, 432] width 241 height 138
copy td "< 5 mg – round as 0 5 – 140 mg – round to nearest 5 mg increment > 140 mg – rou…"
